Goal: Task Accomplishment & Management: Use online tool/utility

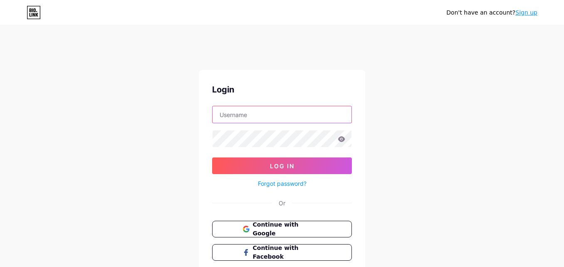
click at [292, 117] on input "text" at bounding box center [282, 114] width 139 height 17
type input "[EMAIL_ADDRESS][DOMAIN_NAME]"
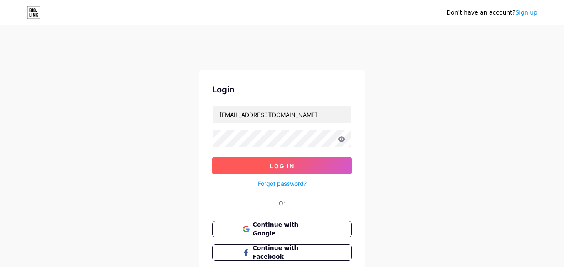
click at [298, 169] on button "Log In" at bounding box center [282, 165] width 140 height 17
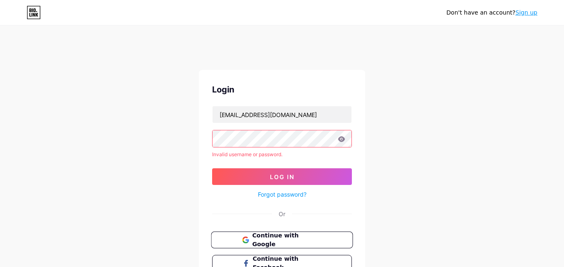
click at [278, 235] on span "Continue with Google" at bounding box center [286, 240] width 69 height 18
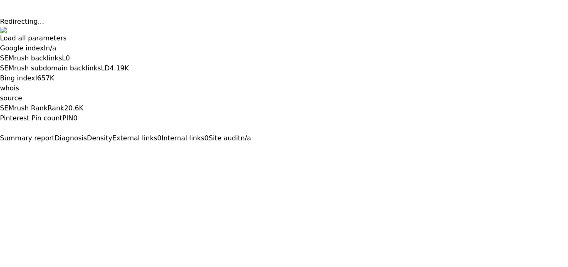
click at [0, 150] on button at bounding box center [0, 150] width 0 height 0
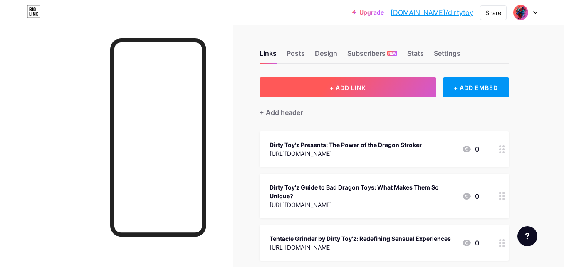
click at [359, 83] on button "+ ADD LINK" at bounding box center [348, 87] width 177 height 20
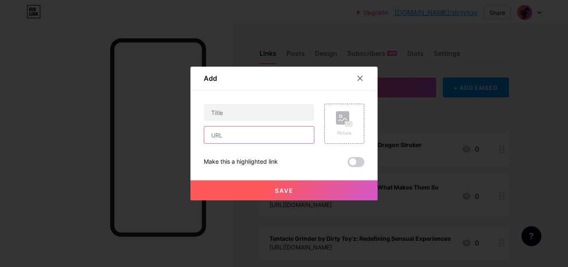
click at [268, 135] on input "text" at bounding box center [259, 135] width 110 height 17
paste input "https://justpaste.it/gwvsu"
type input "https://justpaste.it/gwvsu"
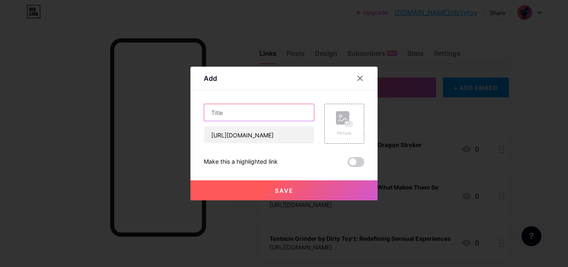
click at [270, 111] on input "text" at bounding box center [259, 112] width 110 height 17
paste input "Top Werewolf Dildos to Awaken Your Animalistic Desires"
type input "Top Werewolf Dildos to Awaken Your Animalistic Desires"
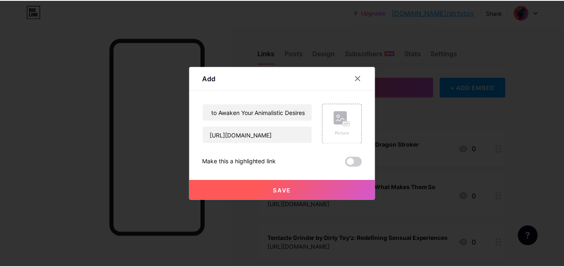
scroll to position [0, 0]
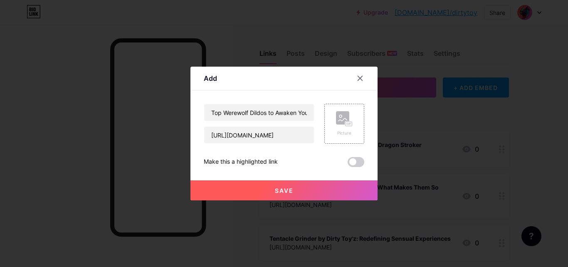
click at [298, 185] on button "Save" at bounding box center [284, 190] width 187 height 20
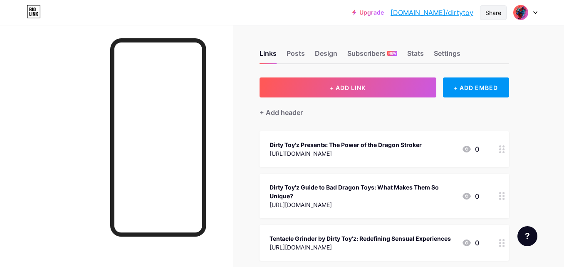
click at [495, 13] on div "Share" at bounding box center [494, 12] width 16 height 9
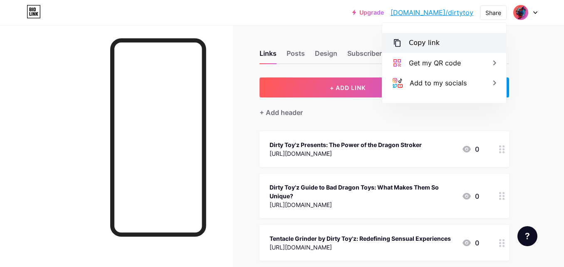
click at [422, 42] on div "Copy link" at bounding box center [424, 43] width 31 height 10
